Goal: Information Seeking & Learning: Learn about a topic

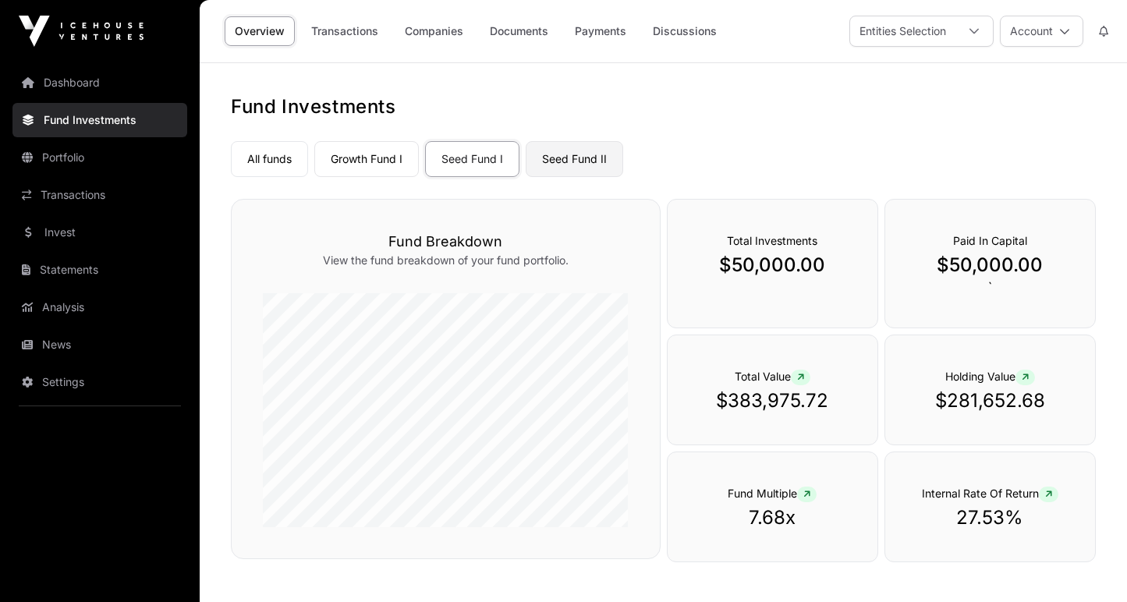
click at [572, 165] on link "Seed Fund II" at bounding box center [574, 159] width 97 height 36
click at [573, 161] on link "Seed Fund II" at bounding box center [574, 159] width 97 height 36
click at [373, 155] on link "Growth Fund I" at bounding box center [366, 159] width 104 height 36
click at [455, 161] on link "Seed Fund I" at bounding box center [472, 159] width 94 height 36
click at [426, 32] on link "Companies" at bounding box center [434, 31] width 79 height 30
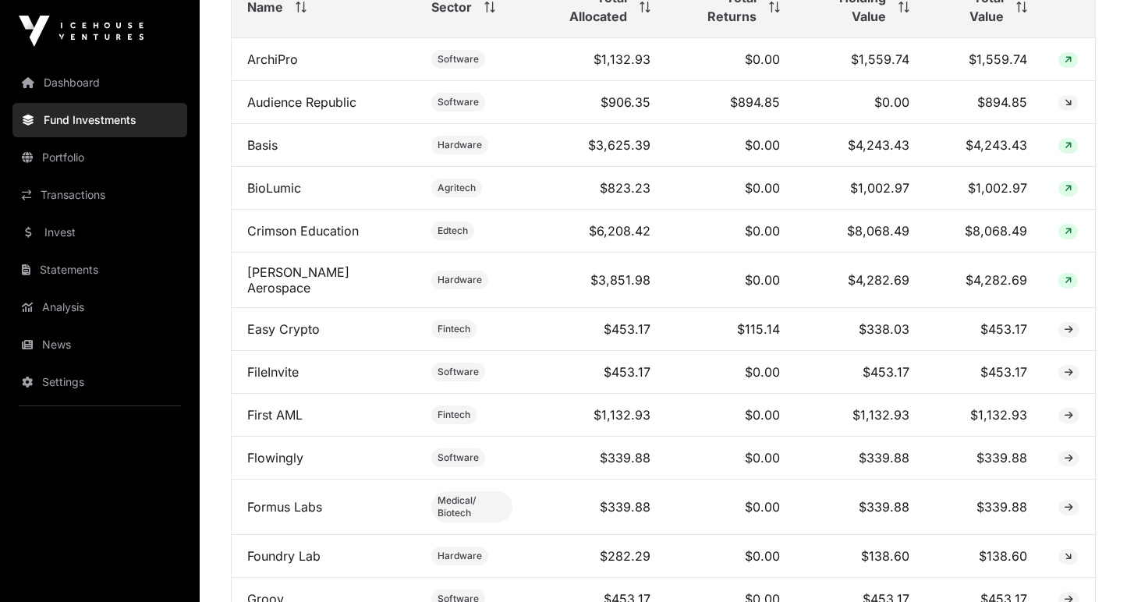
scroll to position [720, 0]
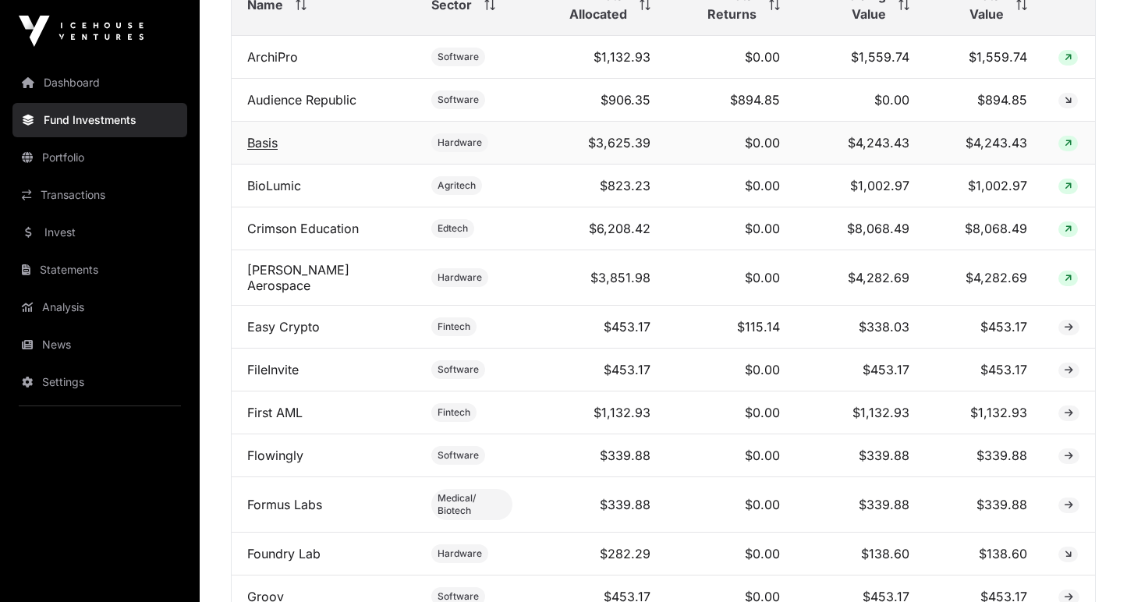
click at [252, 147] on link "Basis" at bounding box center [262, 143] width 30 height 16
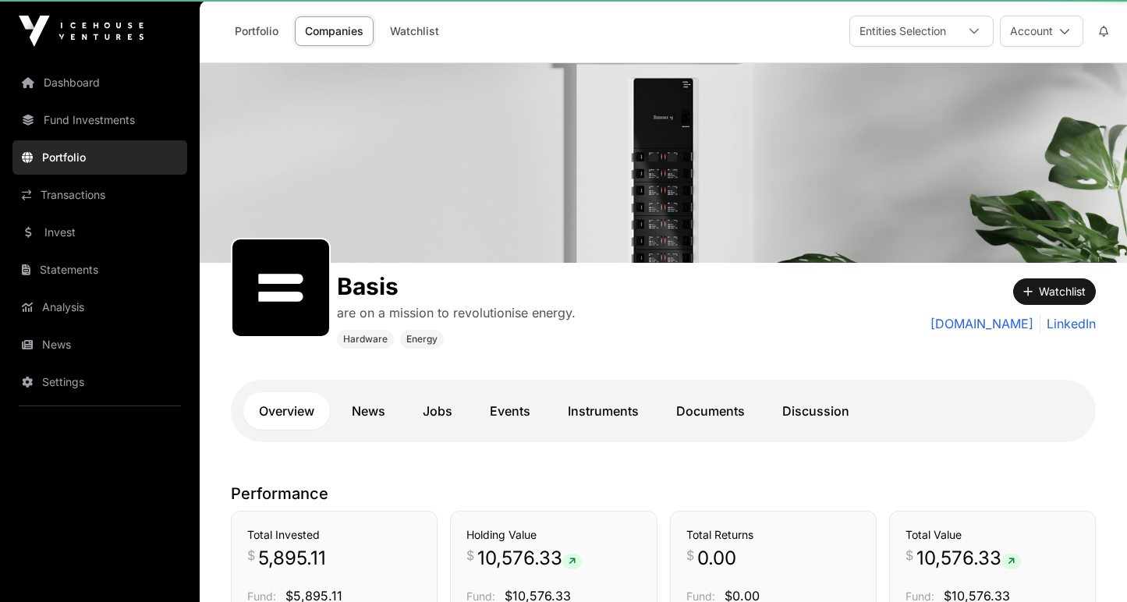
click at [252, 147] on div at bounding box center [663, 163] width 927 height 200
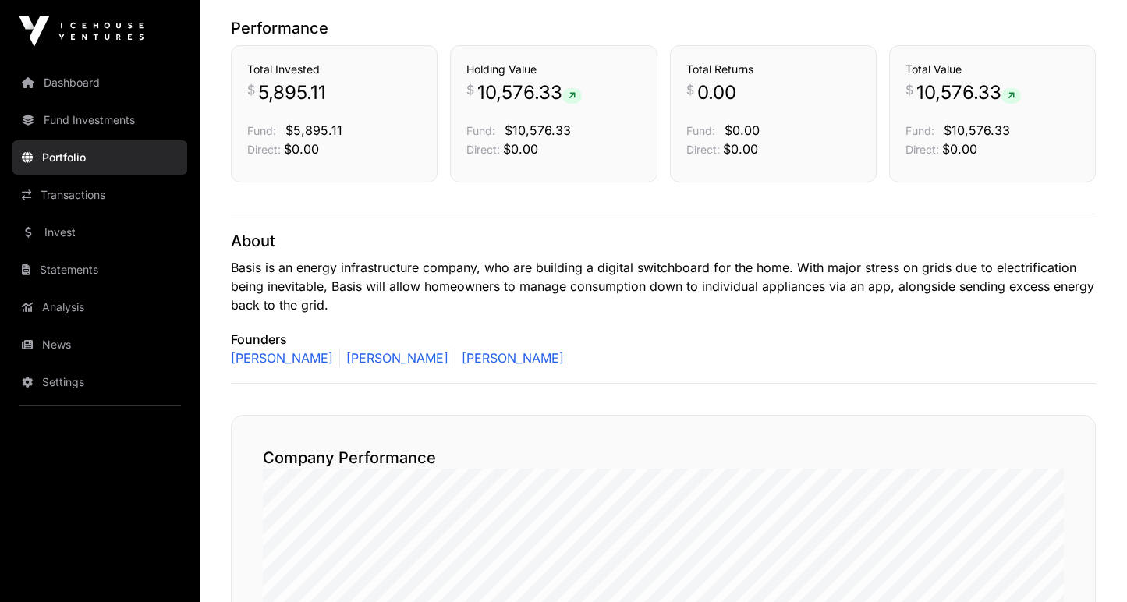
scroll to position [473, 0]
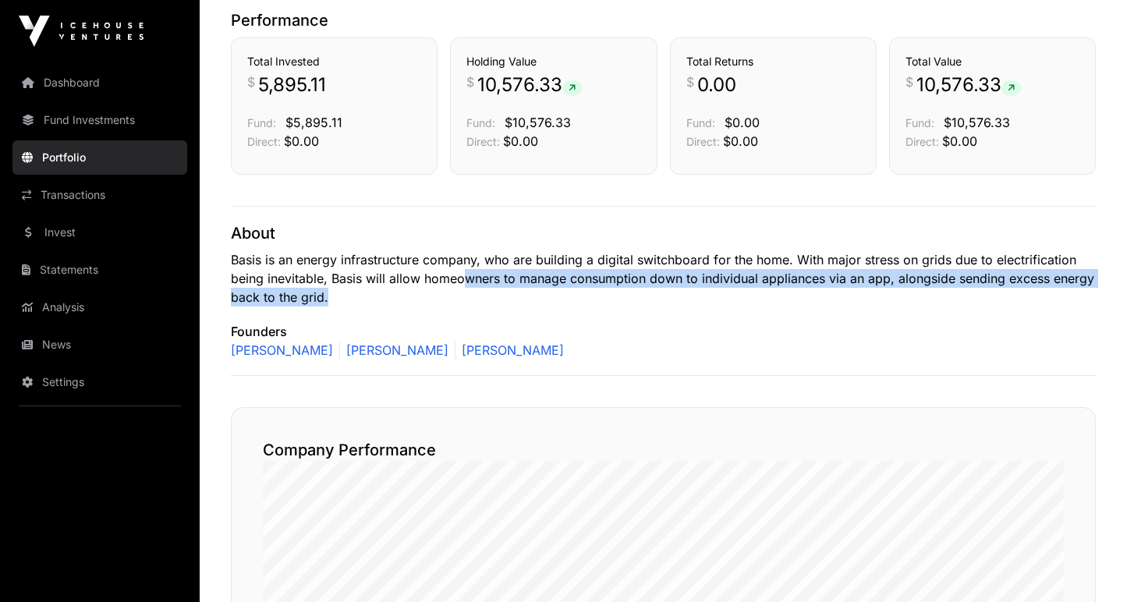
drag, startPoint x: 459, startPoint y: 270, endPoint x: 467, endPoint y: 291, distance: 22.4
click at [467, 291] on p "Basis is an energy infrastructure company, who are building a digital switchboa…" at bounding box center [663, 278] width 865 height 56
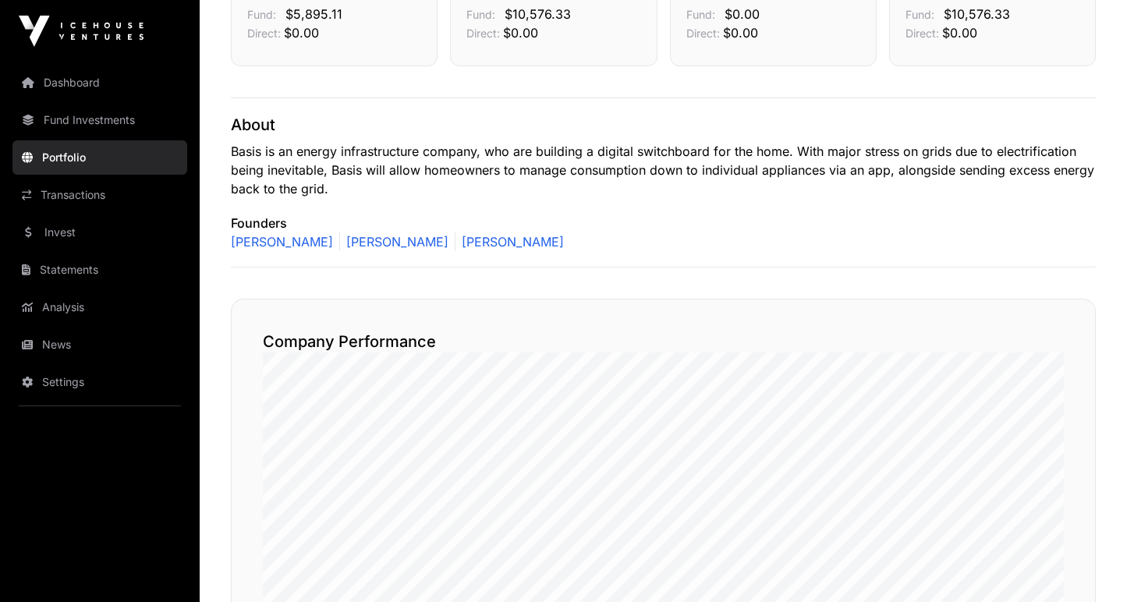
scroll to position [582, 0]
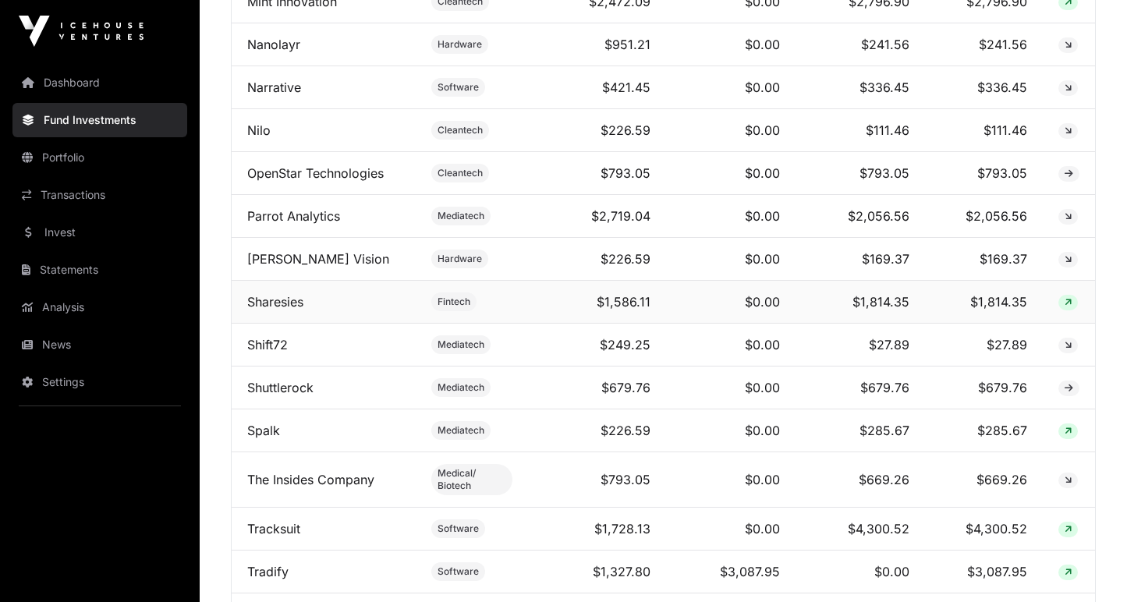
scroll to position [1538, 0]
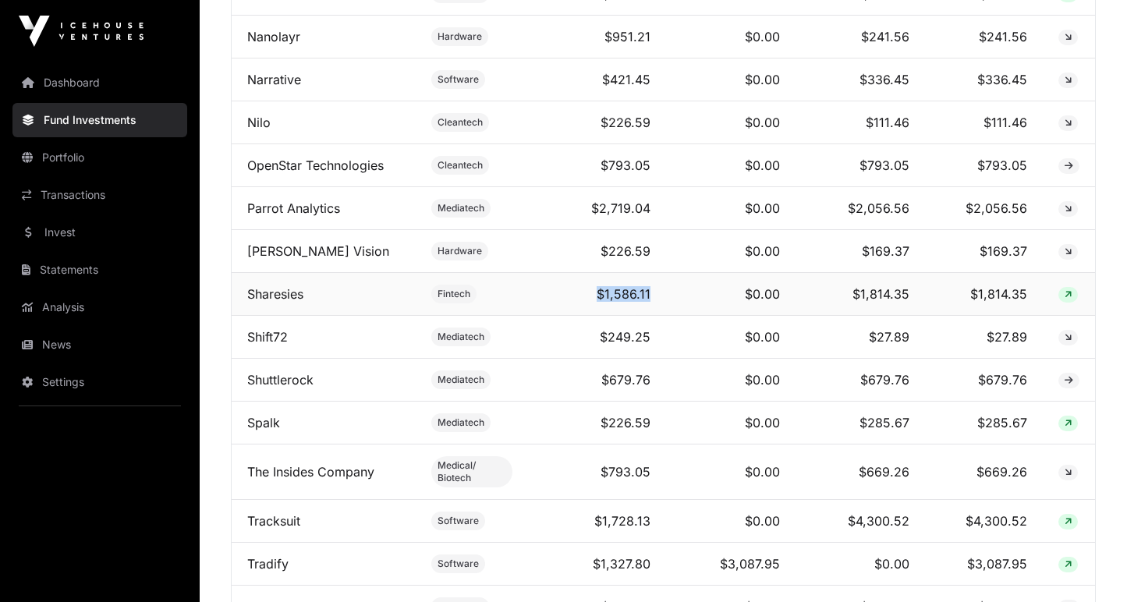
drag, startPoint x: 584, startPoint y: 293, endPoint x: 654, endPoint y: 299, distance: 70.4
click at [654, 299] on tr "Sharesies Fintech $1,586.11 $0.00 $1,814.35 $1,814.35" at bounding box center [663, 294] width 863 height 43
click at [666, 299] on td "$0.00" at bounding box center [730, 294] width 129 height 43
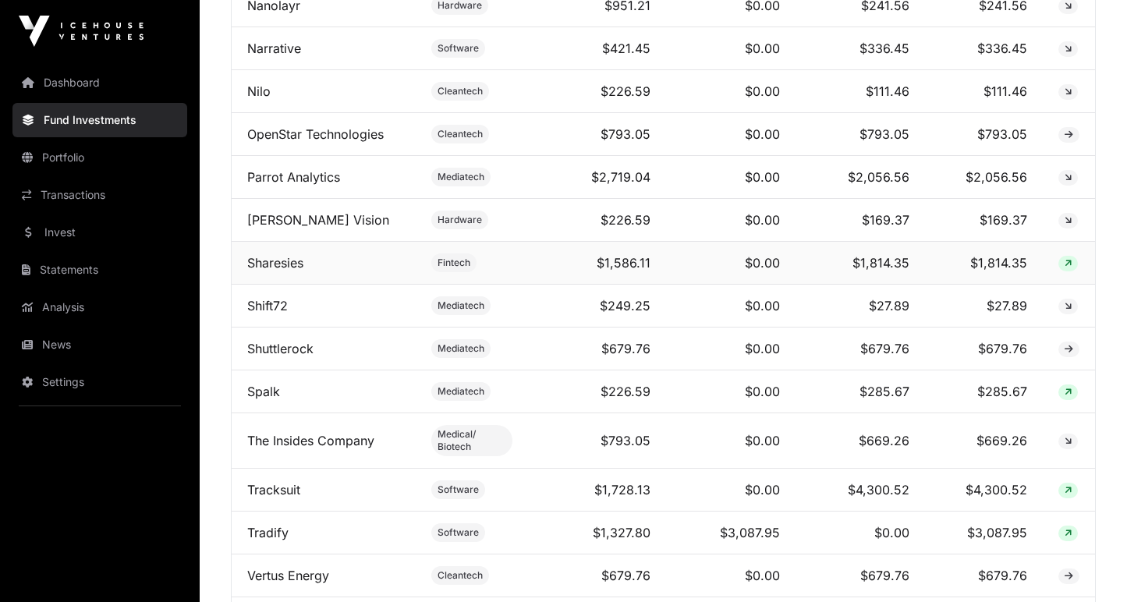
scroll to position [1584, 0]
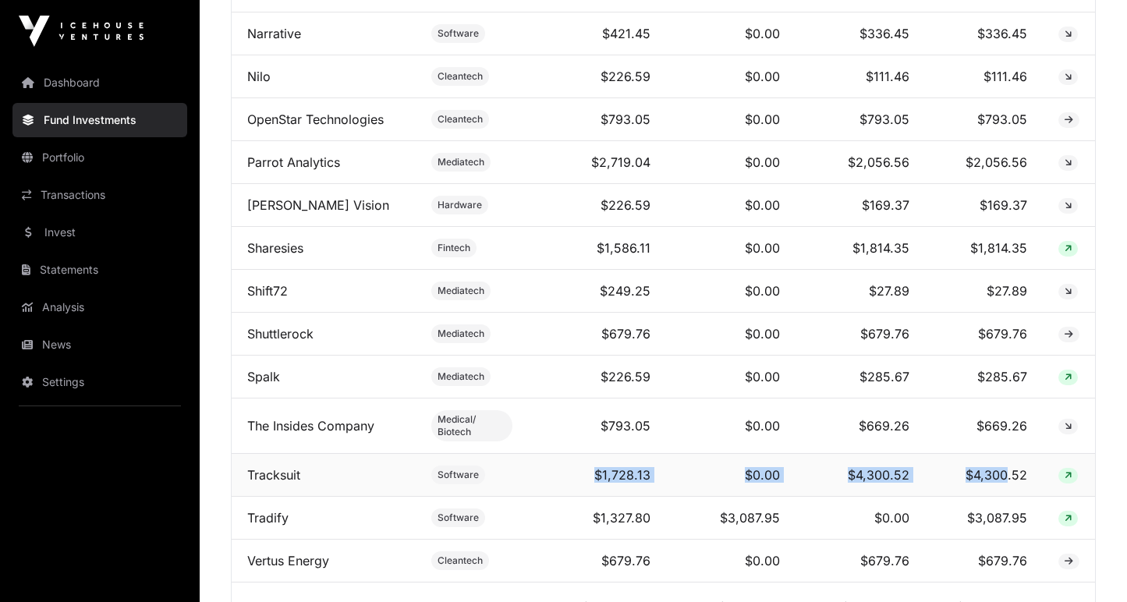
drag, startPoint x: 567, startPoint y: 465, endPoint x: 1005, endPoint y: 475, distance: 438.3
click at [1005, 475] on tr "Tracksuit Software $1,728.13 $0.00 $4,300.52 $4,300.52" at bounding box center [663, 475] width 863 height 43
click at [826, 465] on td "$4,300.52" at bounding box center [860, 475] width 130 height 43
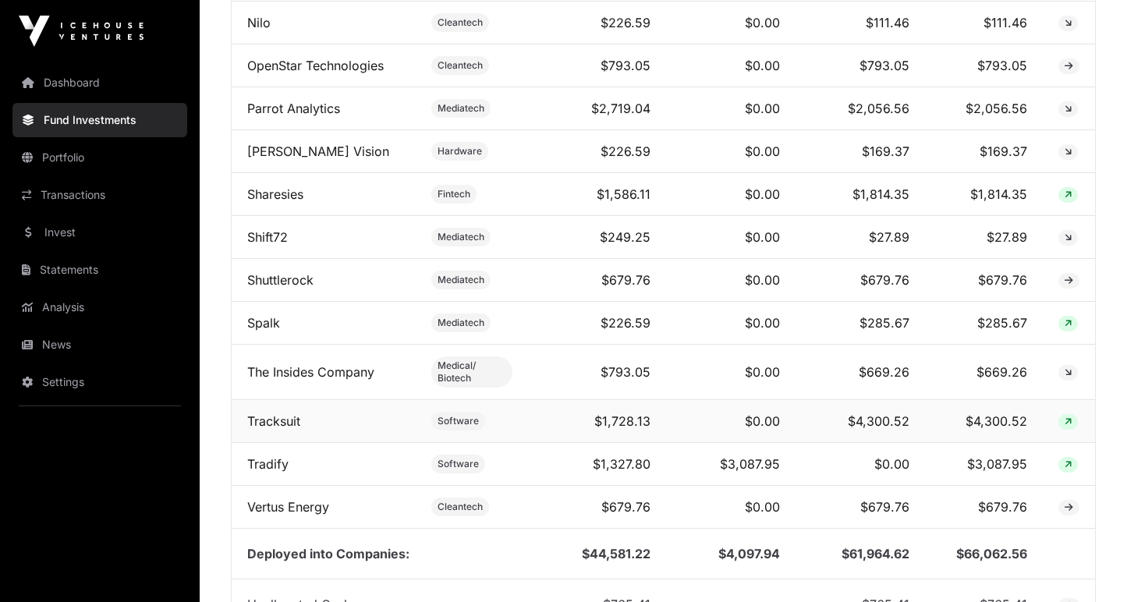
scroll to position [1640, 0]
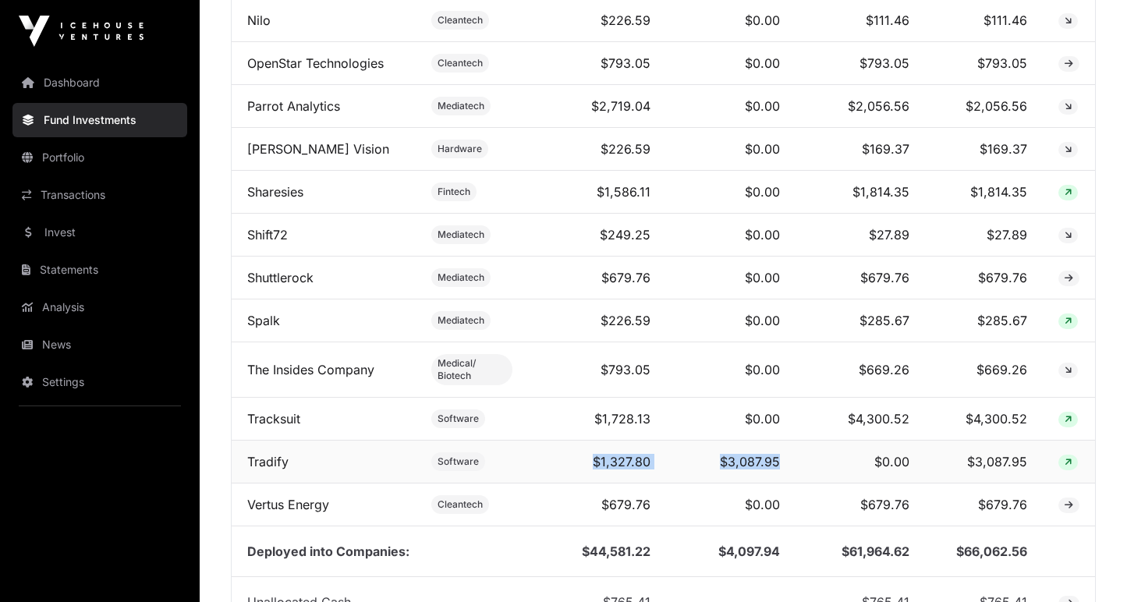
drag, startPoint x: 541, startPoint y: 462, endPoint x: 857, endPoint y: 467, distance: 315.8
click at [857, 467] on tr "Tradify Software $1,327.80 $3,087.95 $0.00 $3,087.95" at bounding box center [663, 462] width 863 height 43
click at [857, 467] on td "$0.00" at bounding box center [860, 462] width 130 height 43
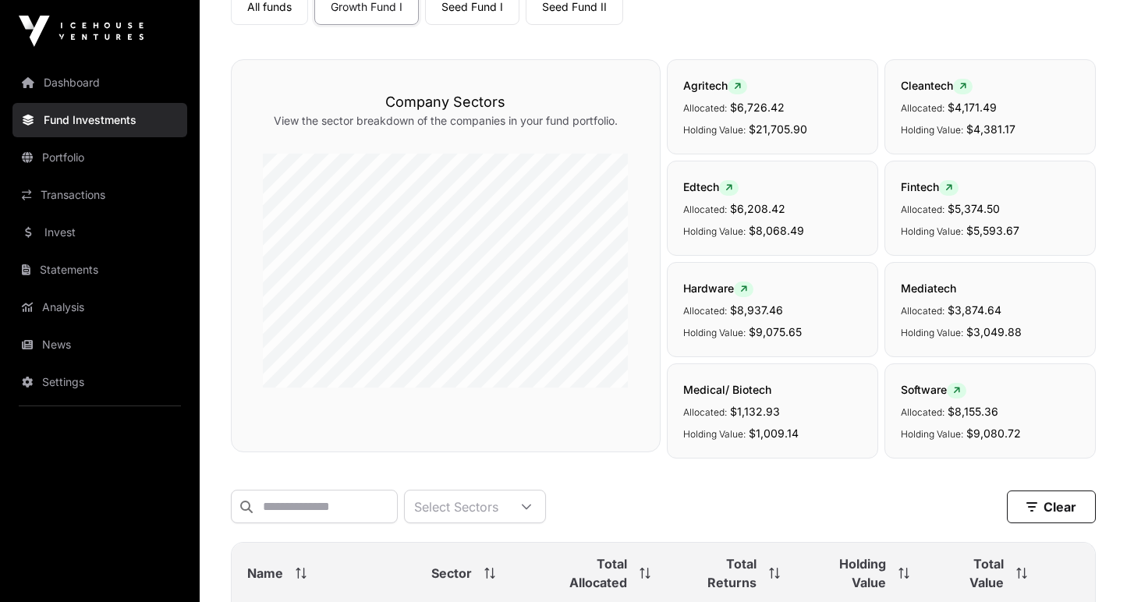
scroll to position [0, 0]
